Goal: Information Seeking & Learning: Understand process/instructions

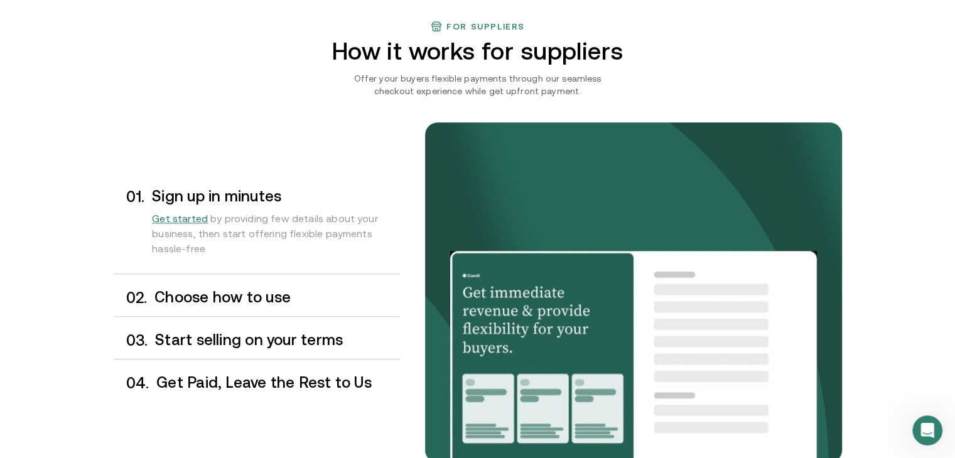
scroll to position [1067, 0]
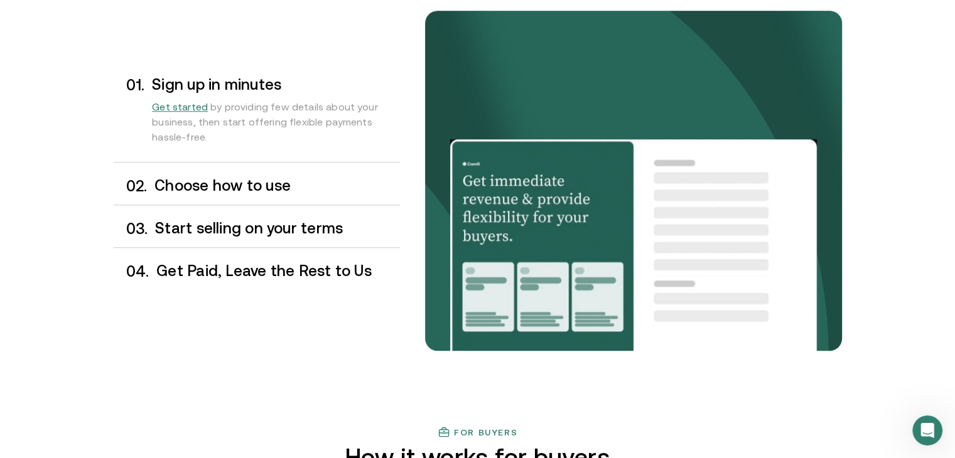
click at [291, 182] on h3 "Choose how to use" at bounding box center [276, 186] width 245 height 16
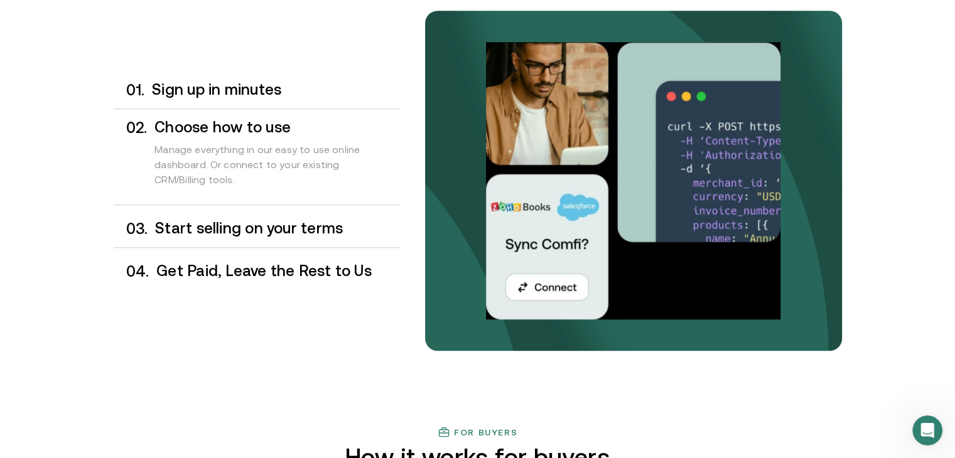
click at [297, 224] on h3 "Start selling on your terms" at bounding box center [277, 228] width 244 height 16
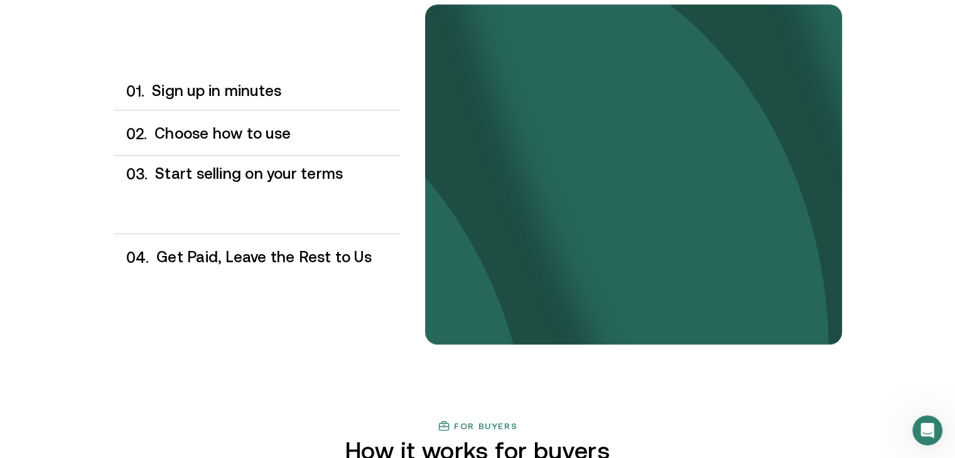
scroll to position [1075, 0]
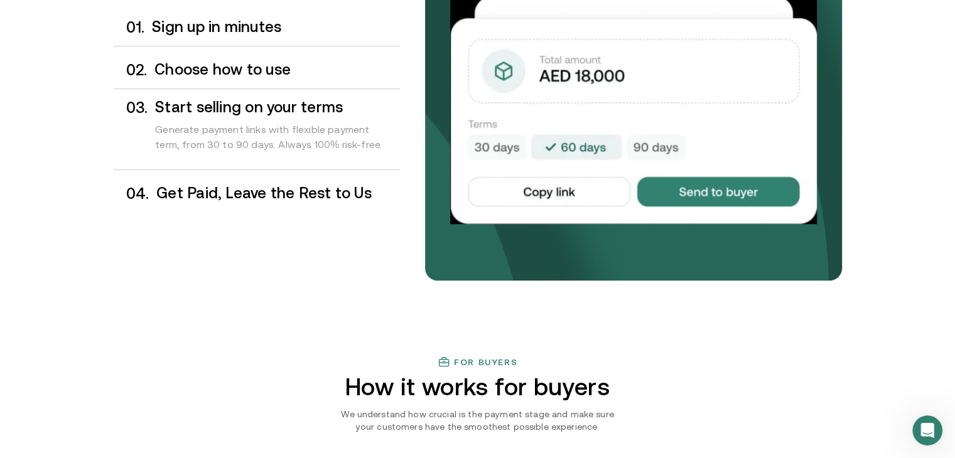
click at [286, 195] on h3 "Get Paid, Leave the Rest to Us" at bounding box center [277, 193] width 243 height 16
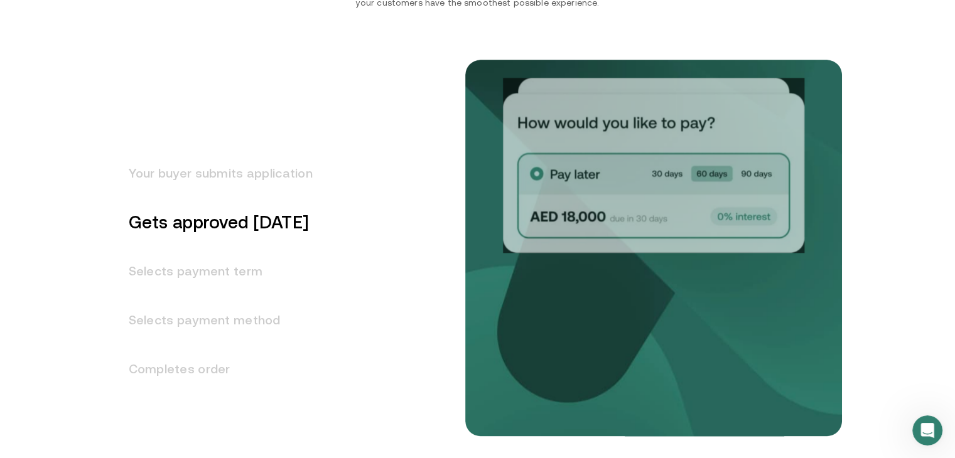
scroll to position [1554, 0]
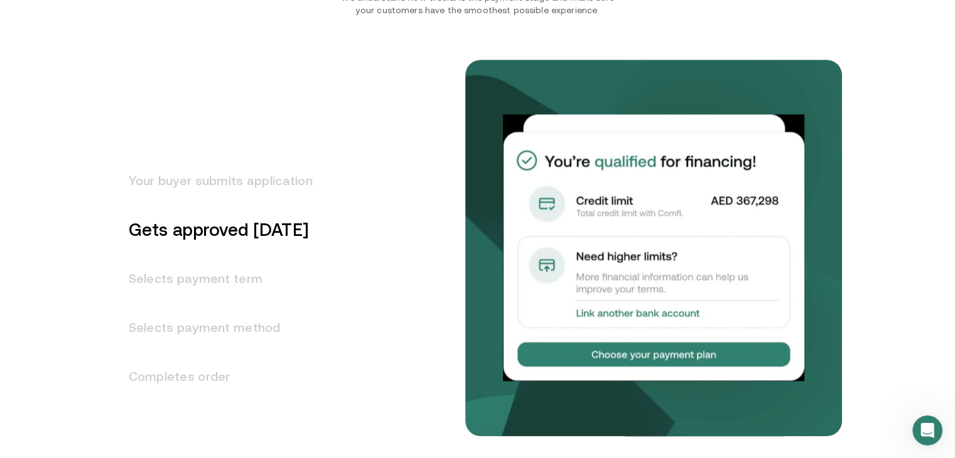
click at [194, 276] on h3 "Selects payment term" at bounding box center [213, 278] width 199 height 49
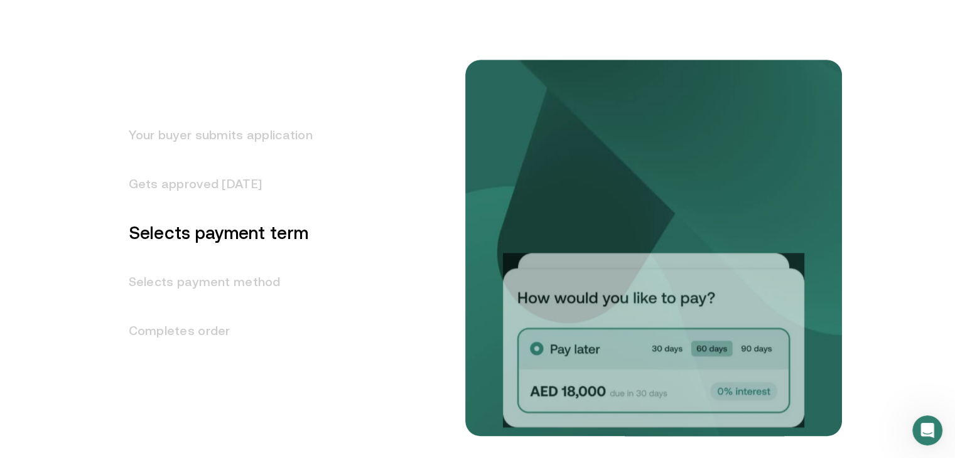
scroll to position [1605, 0]
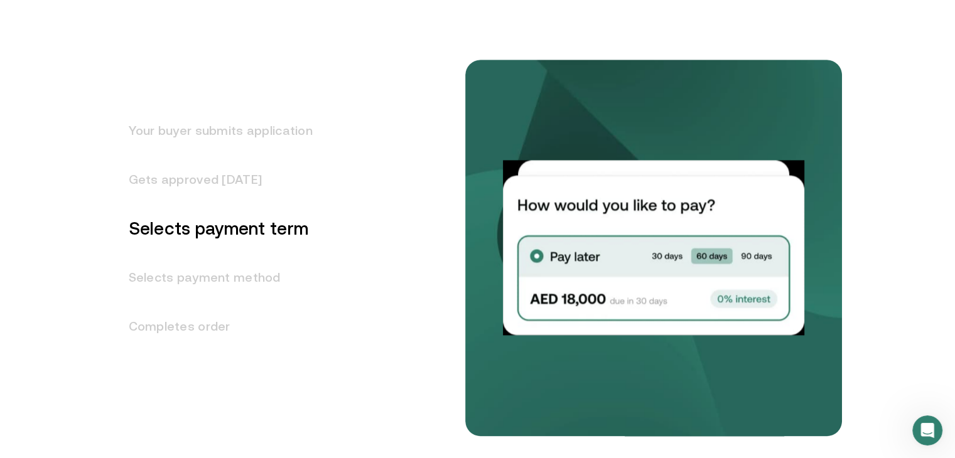
click at [231, 277] on h3 "Selects payment method" at bounding box center [213, 277] width 199 height 49
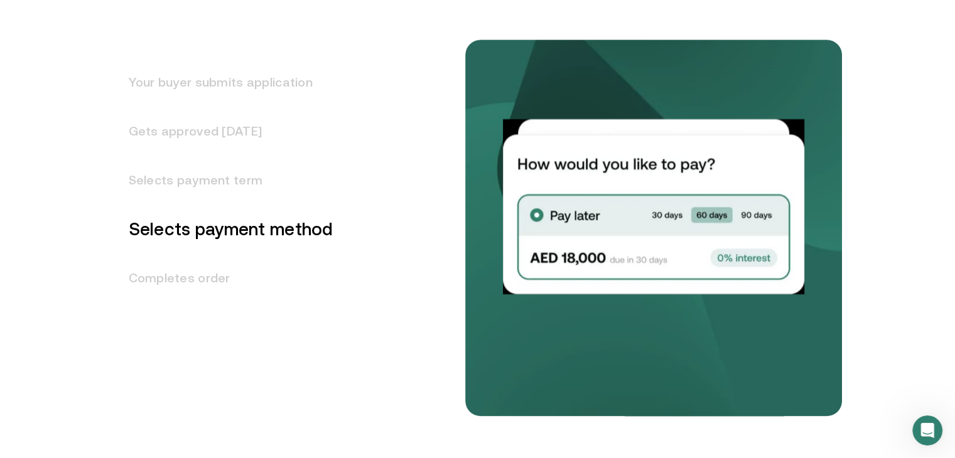
scroll to position [1654, 0]
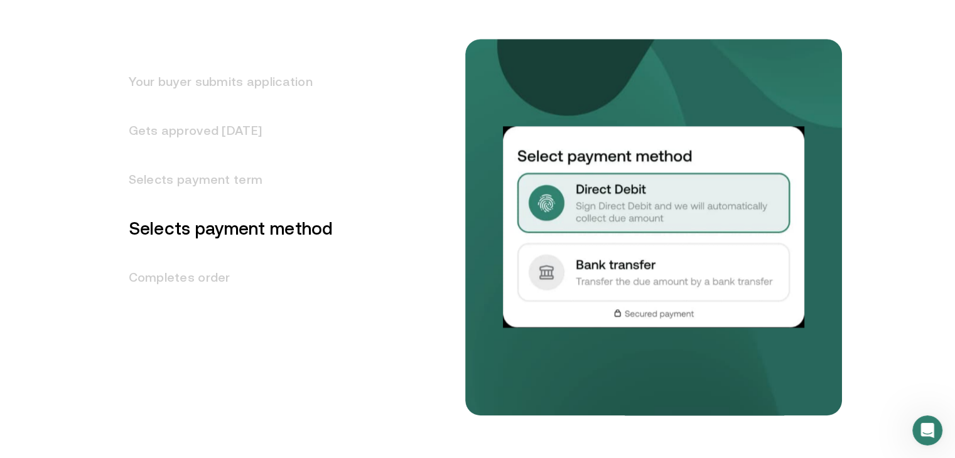
click at [204, 276] on h3 "Completes order" at bounding box center [224, 277] width 220 height 49
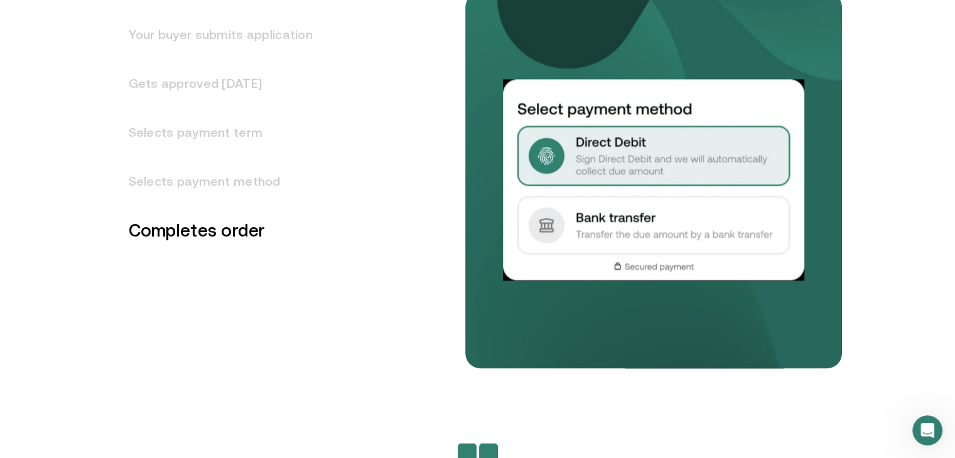
scroll to position [1702, 0]
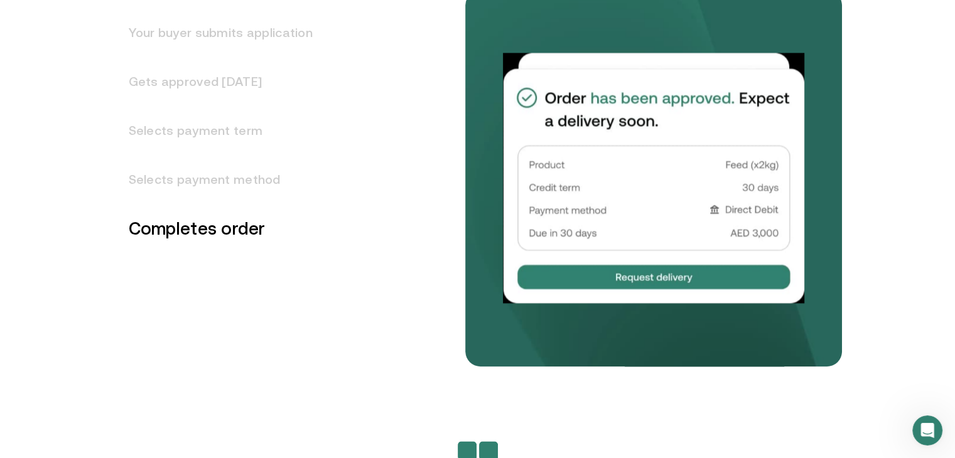
click at [203, 180] on h3 "Selects payment method" at bounding box center [213, 179] width 199 height 49
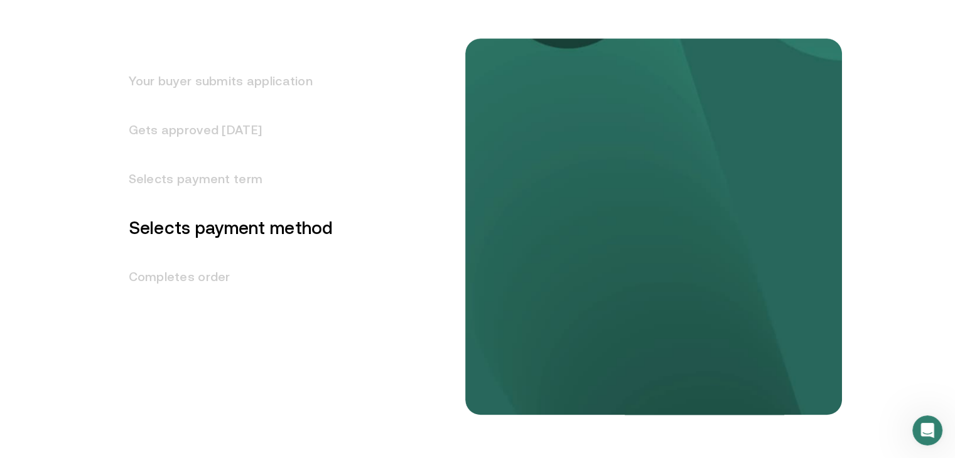
scroll to position [1654, 0]
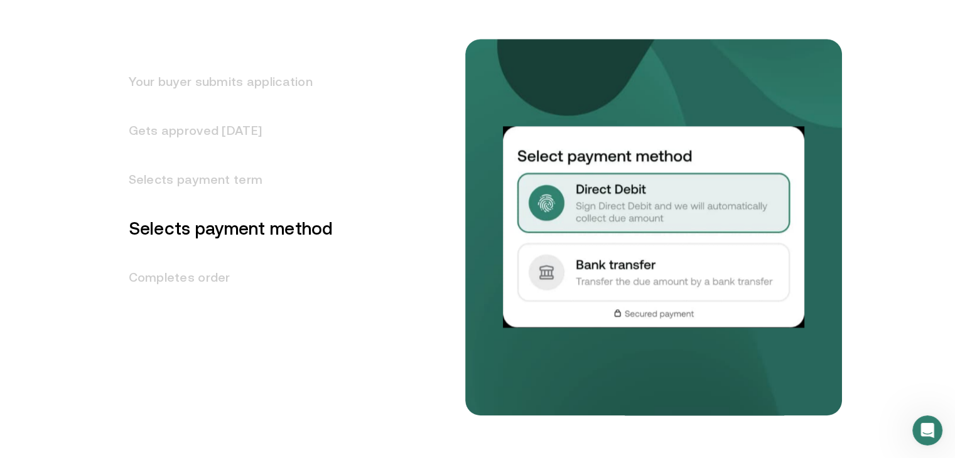
click at [197, 275] on h3 "Completes order" at bounding box center [224, 277] width 220 height 49
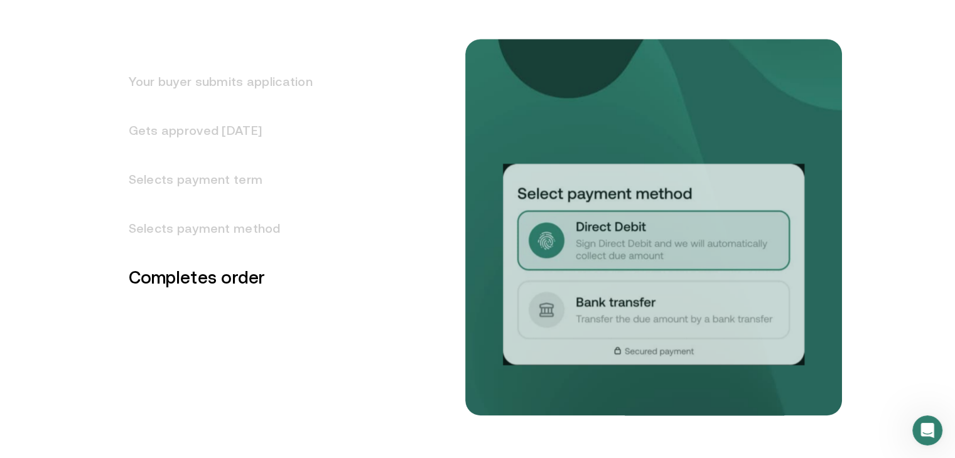
scroll to position [1702, 0]
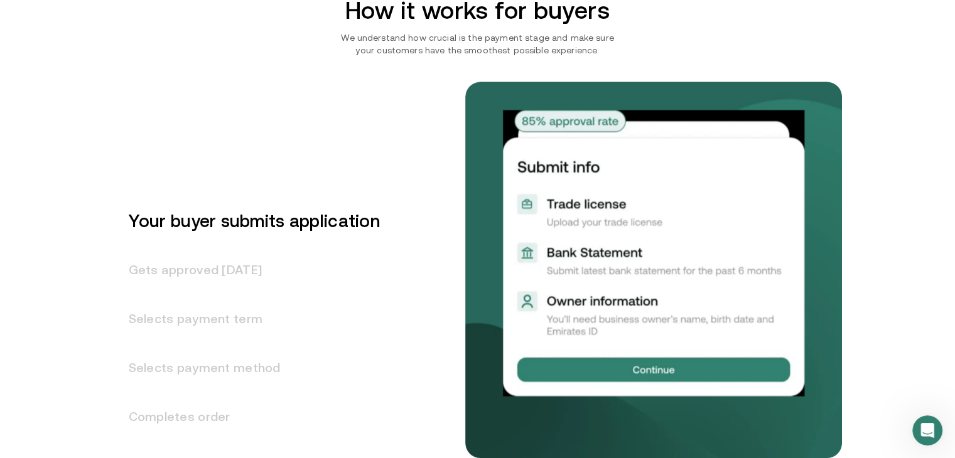
click at [239, 225] on h3 "Your buyer submits application" at bounding box center [247, 220] width 266 height 49
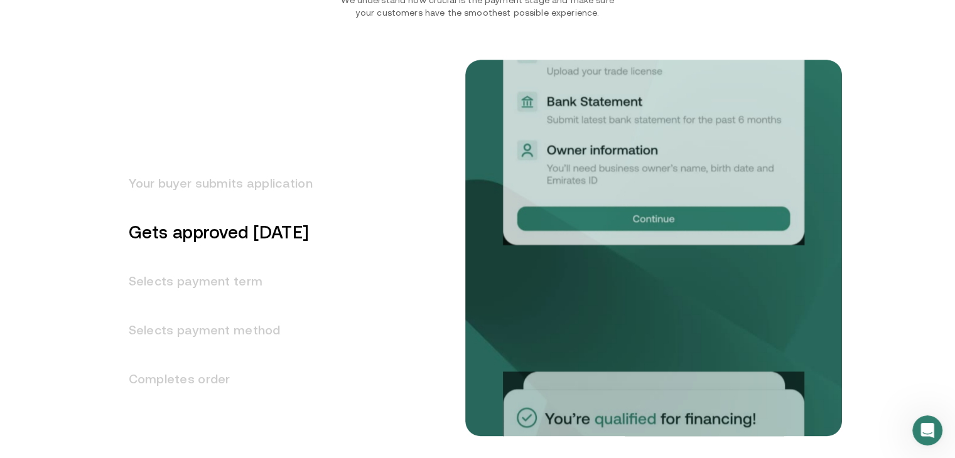
scroll to position [1569, 0]
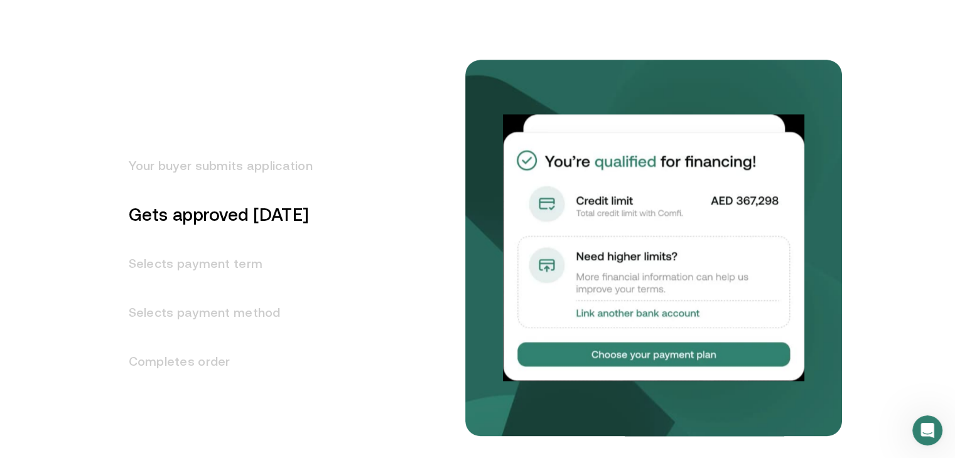
click at [247, 169] on h3 "Your buyer submits application" at bounding box center [213, 165] width 199 height 49
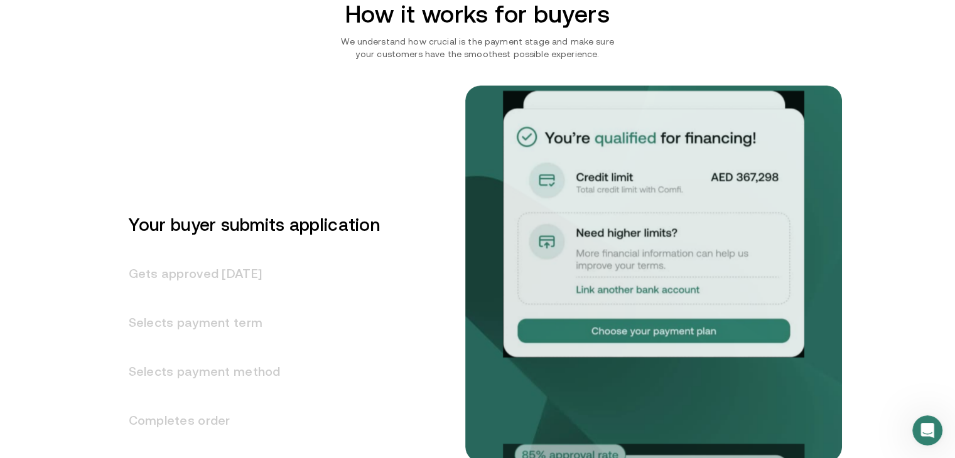
scroll to position [1507, 0]
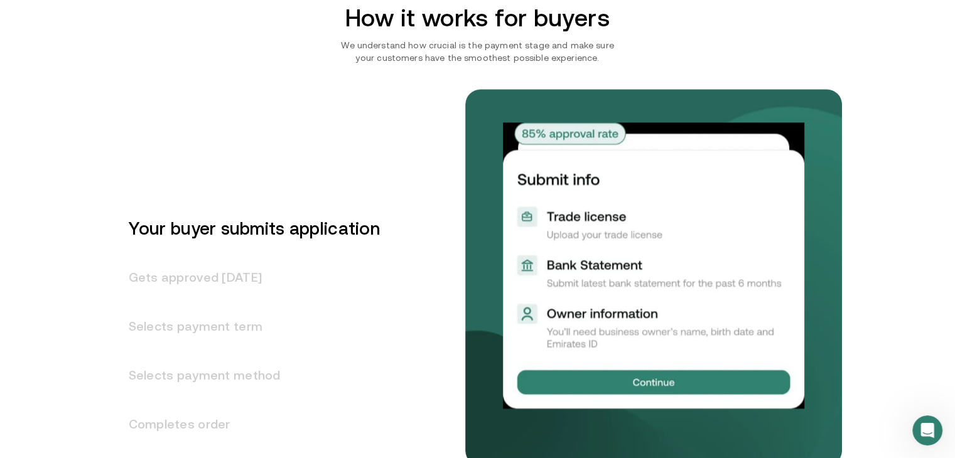
click at [229, 284] on h3 "Gets approved [DATE]" at bounding box center [247, 277] width 266 height 49
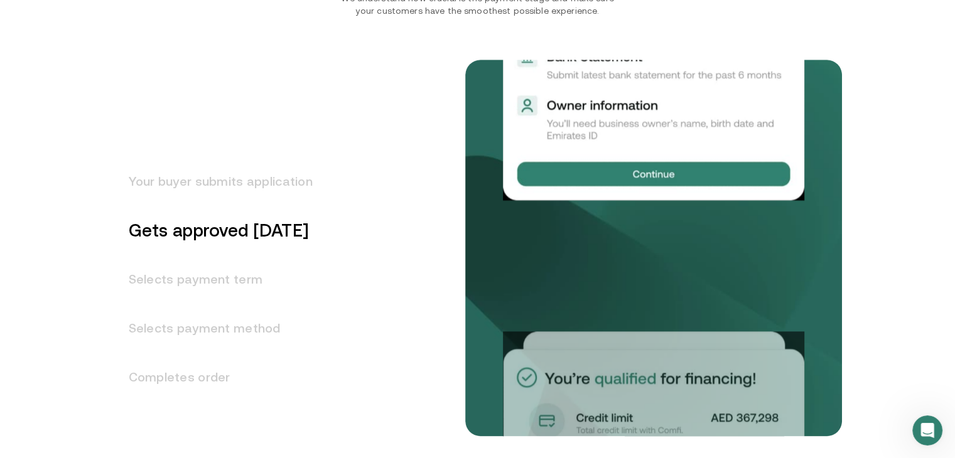
scroll to position [1556, 0]
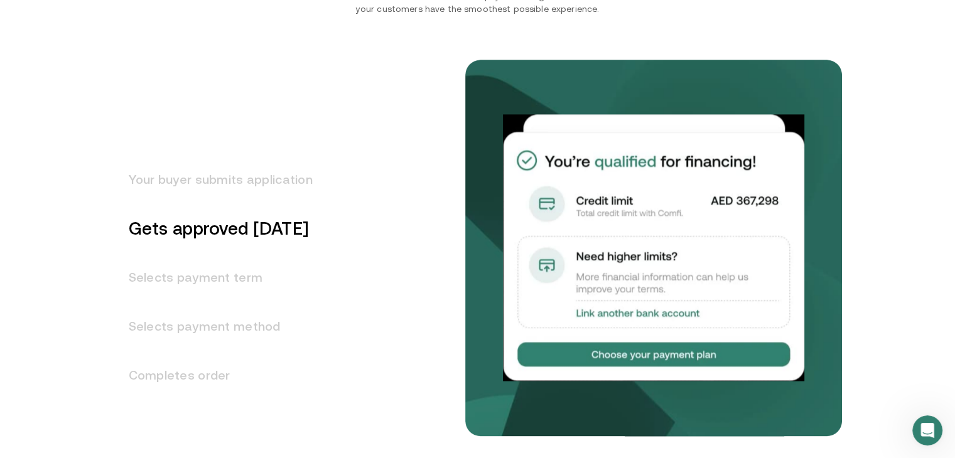
click at [225, 275] on h3 "Selects payment term" at bounding box center [213, 277] width 199 height 49
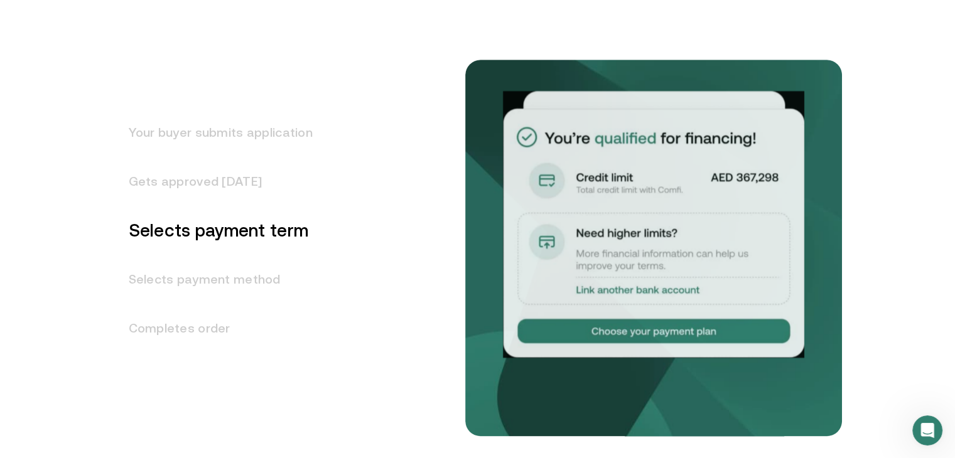
scroll to position [1605, 0]
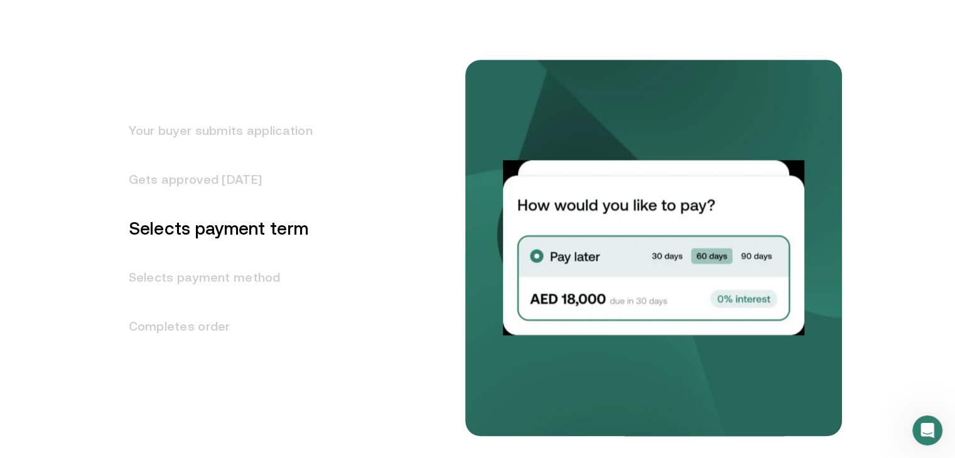
click at [260, 282] on h3 "Selects payment method" at bounding box center [213, 277] width 199 height 49
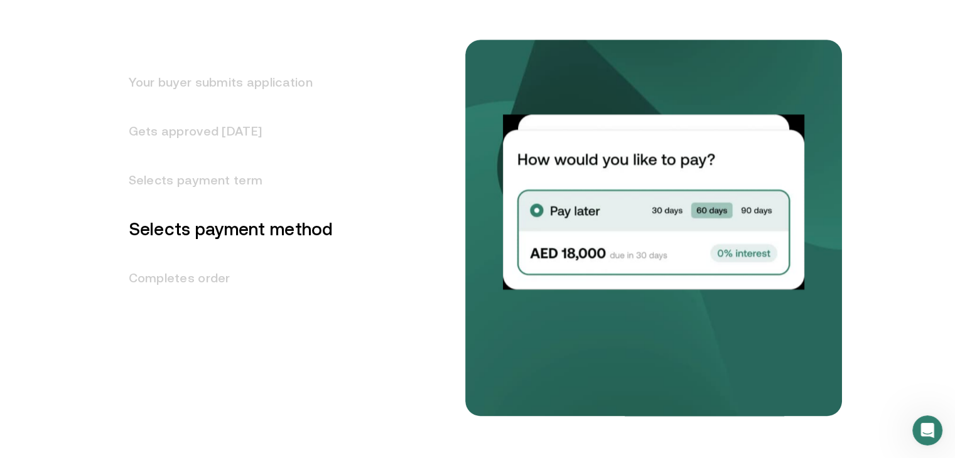
scroll to position [1654, 0]
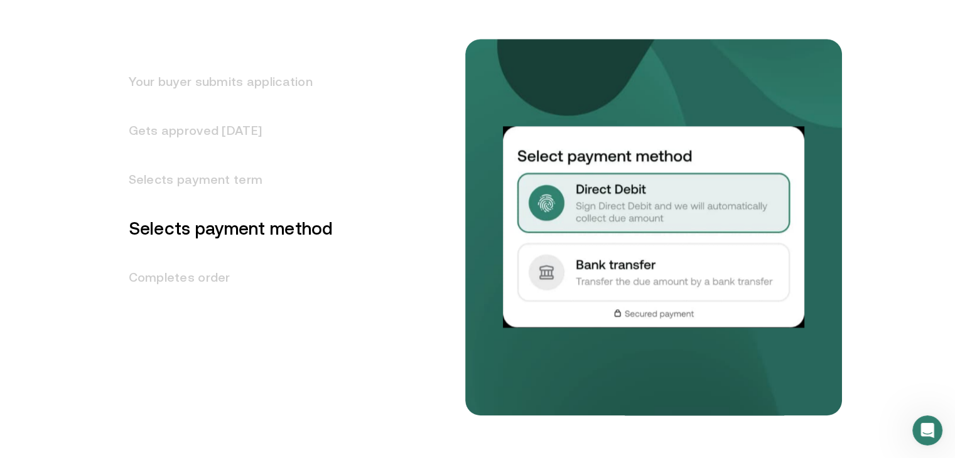
click at [204, 279] on h3 "Completes order" at bounding box center [224, 277] width 220 height 49
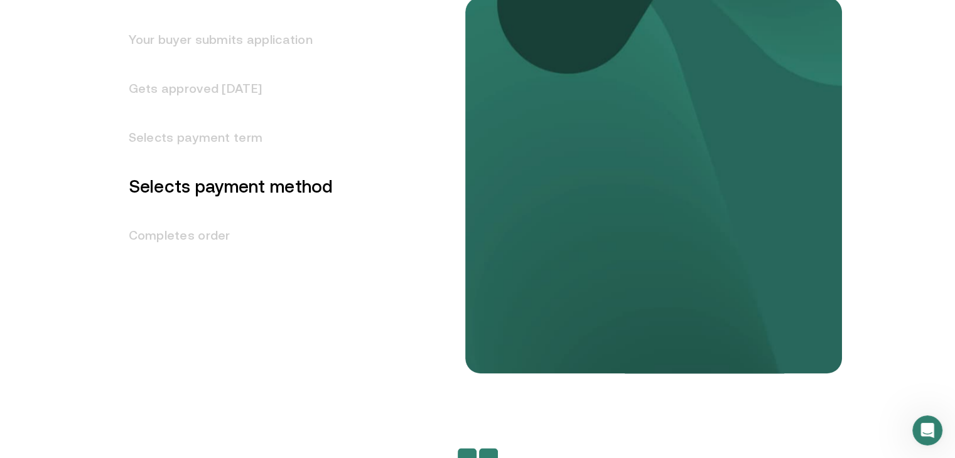
scroll to position [1702, 0]
